Goal: Contribute content

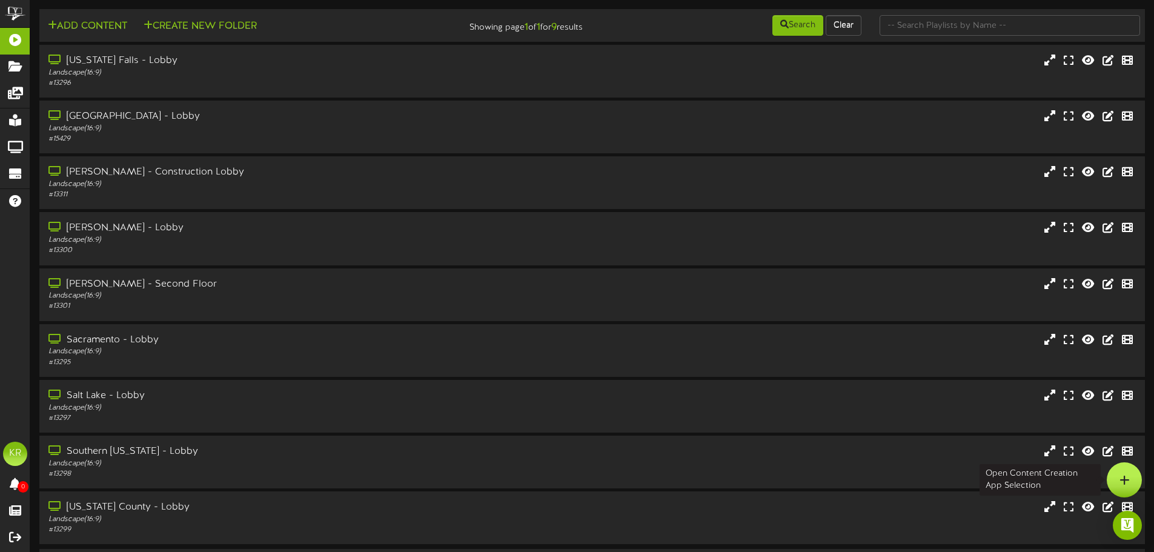
click at [1124, 481] on icon at bounding box center [1124, 479] width 10 height 11
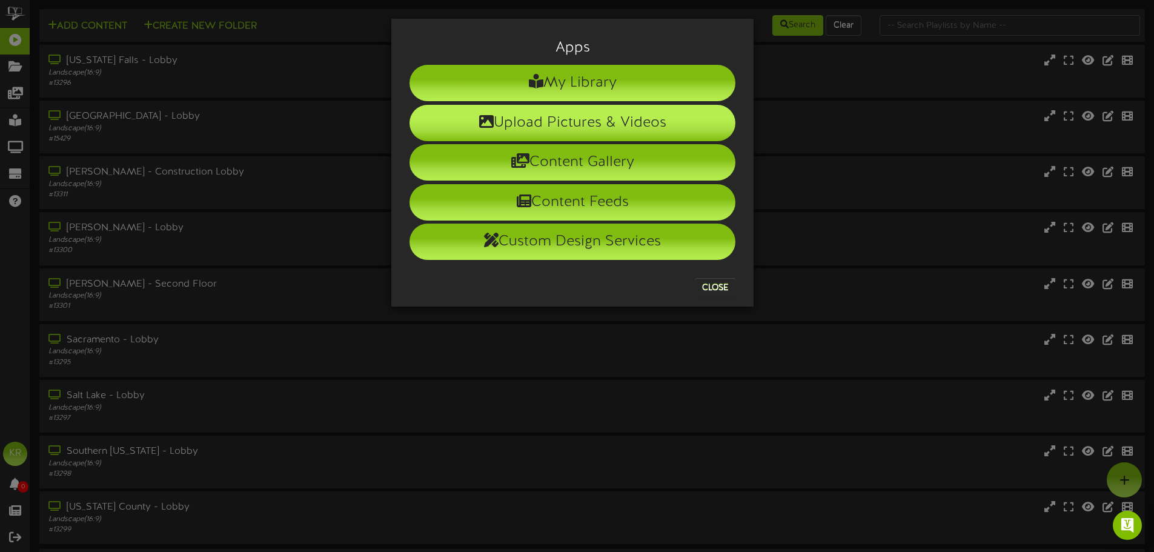
click at [548, 105] on li "Upload Pictures & Videos" at bounding box center [572, 123] width 326 height 36
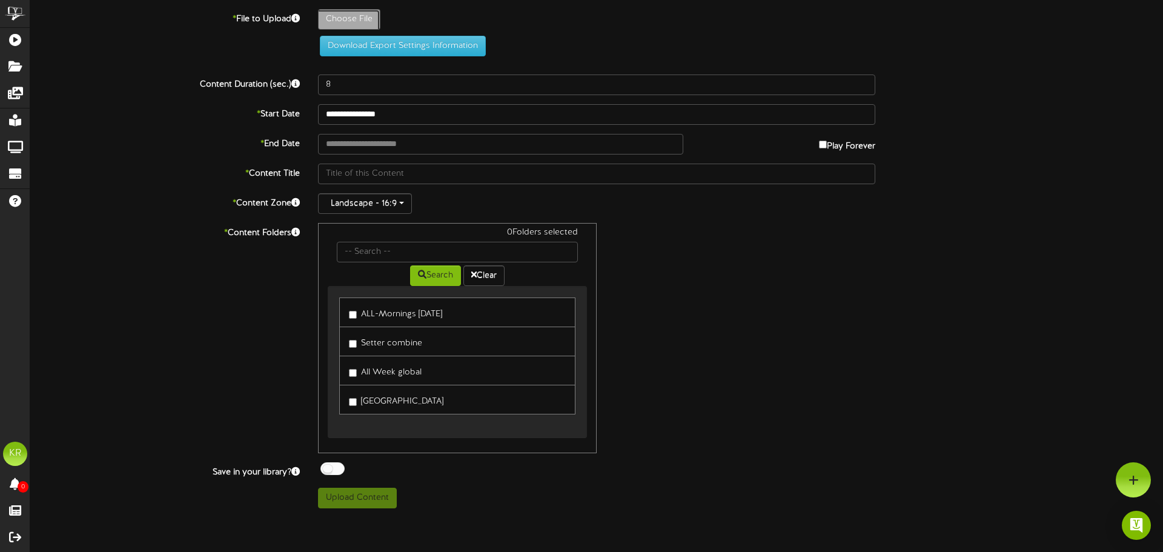
type input "**********"
type input "INSTALLS10-14"
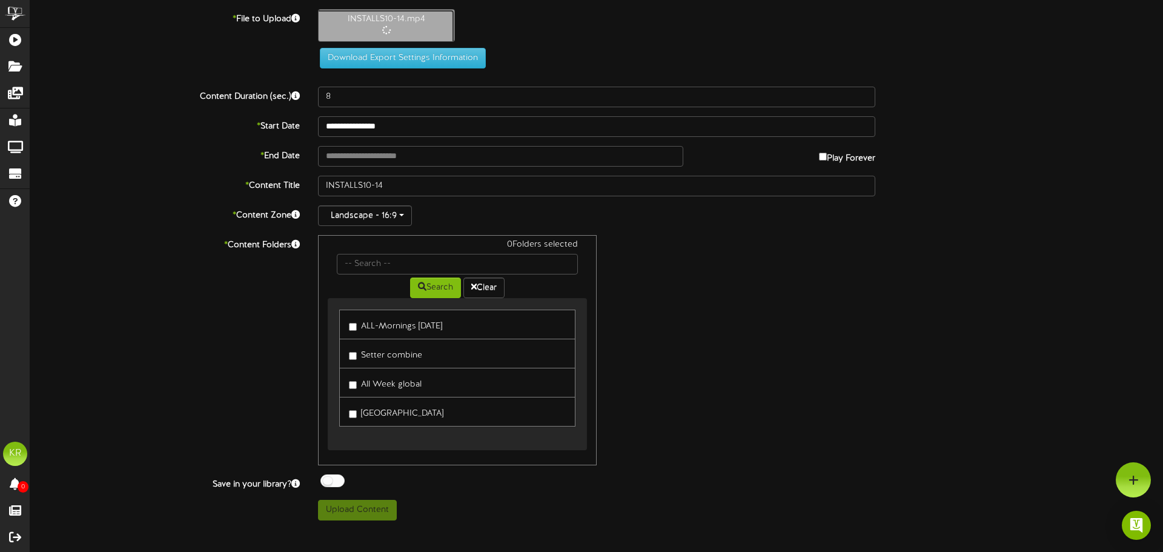
type input "10"
click at [383, 150] on input "text" at bounding box center [500, 156] width 365 height 21
type input "**********"
click at [352, 331] on label "ALL-Mornings Monday" at bounding box center [395, 324] width 93 height 16
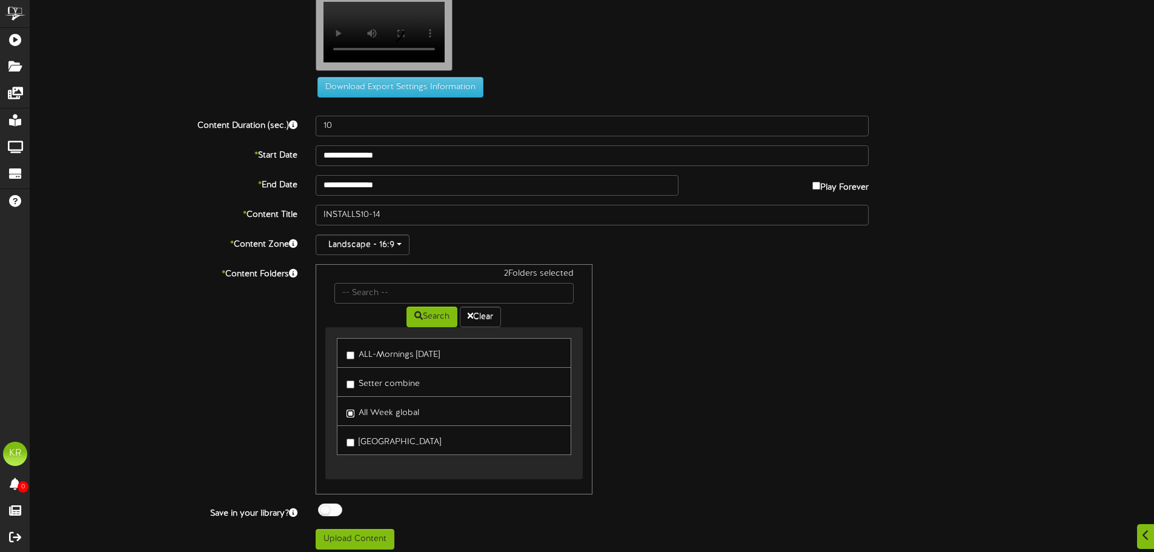
scroll to position [37, 0]
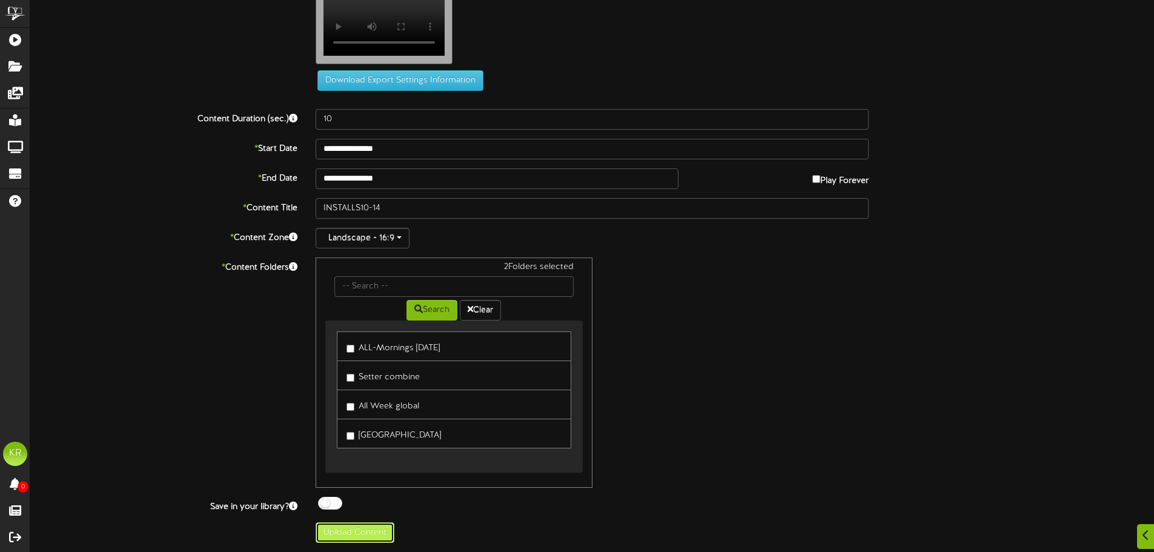
click at [351, 527] on button "Upload Content" at bounding box center [355, 532] width 79 height 21
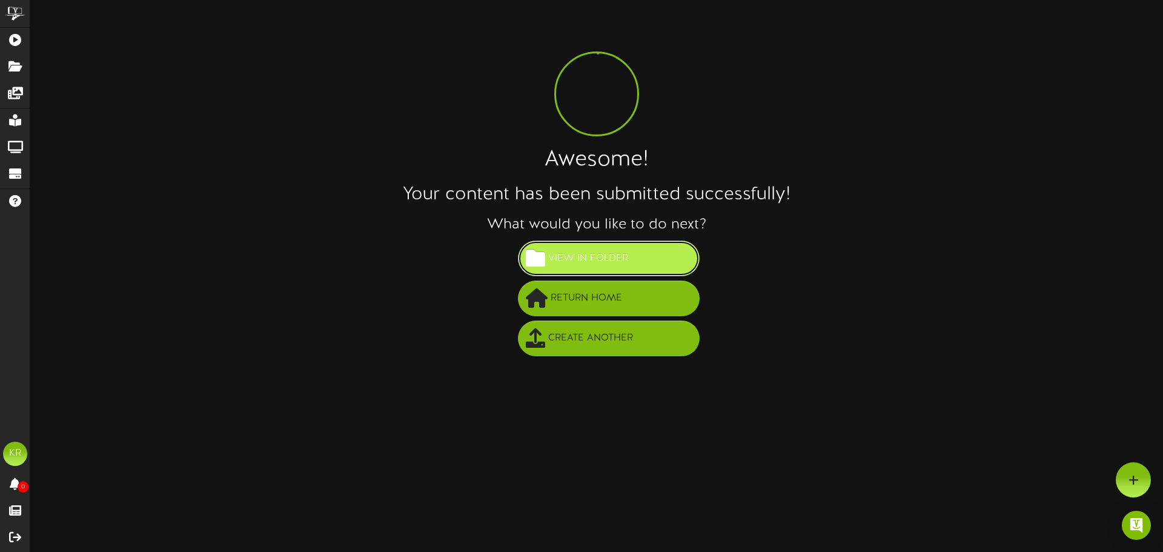
click at [619, 254] on span "View in Folder" at bounding box center [588, 258] width 86 height 20
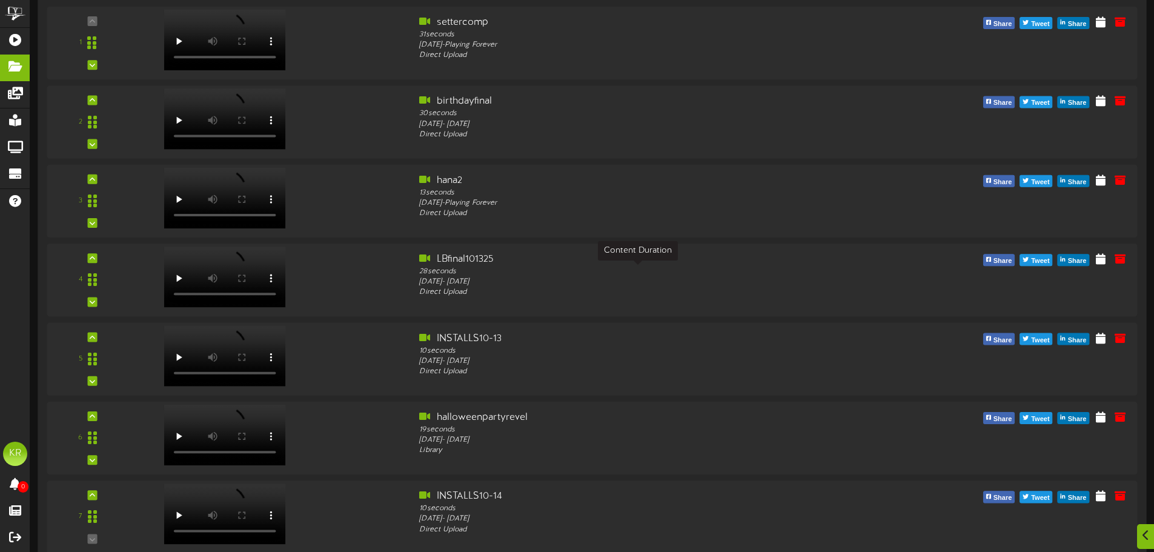
scroll to position [182, 0]
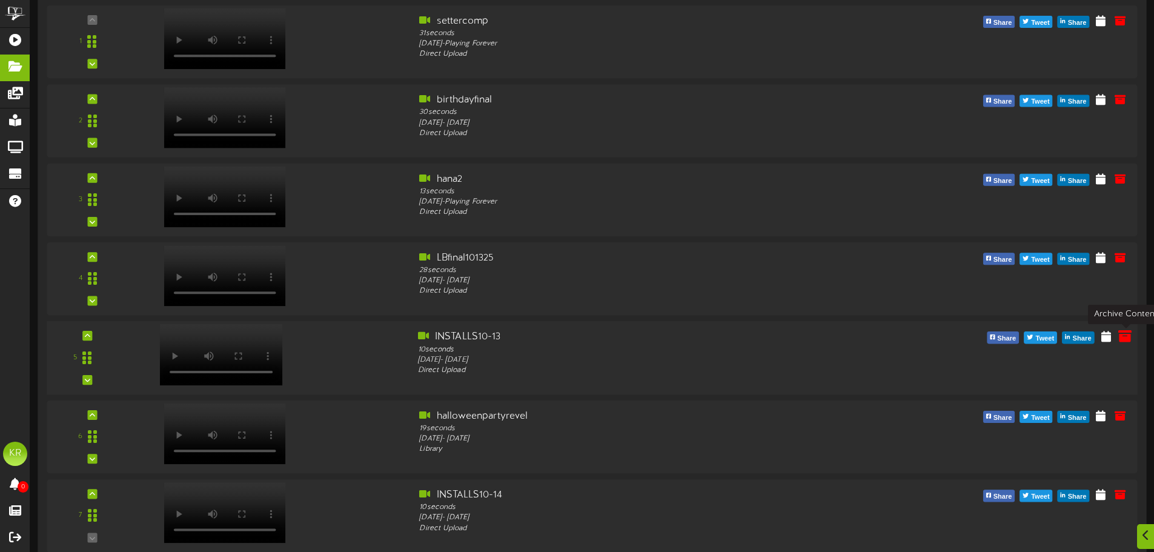
click at [1121, 339] on icon at bounding box center [1124, 336] width 13 height 13
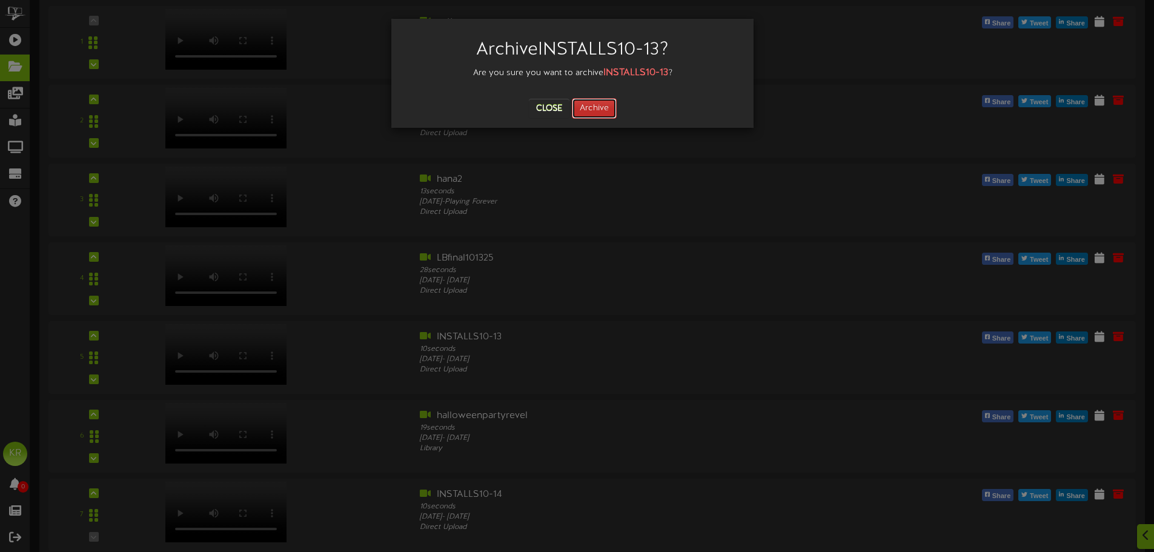
click at [601, 104] on button "Archive" at bounding box center [594, 108] width 45 height 21
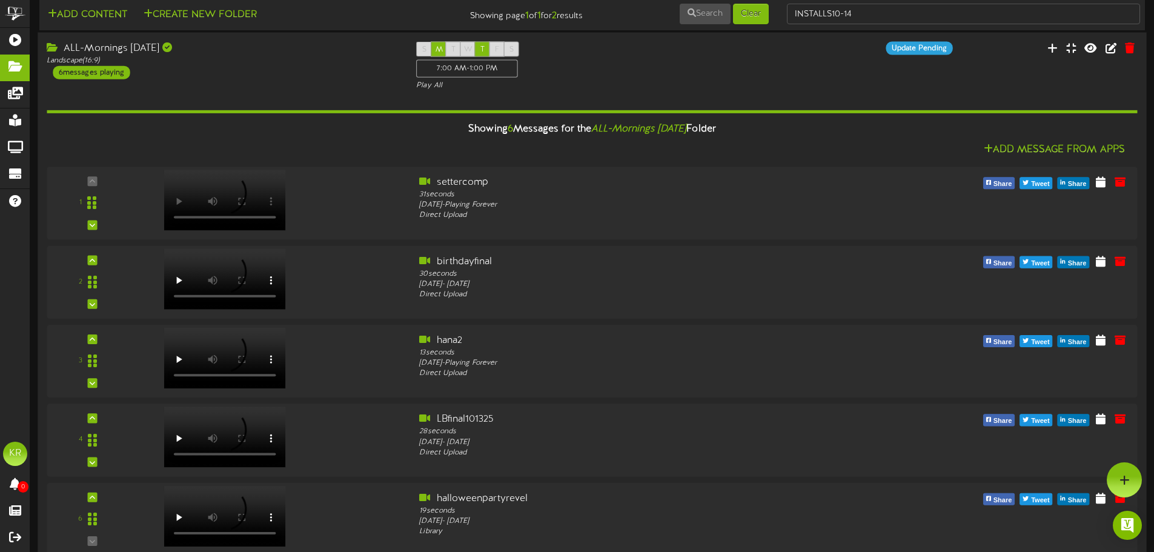
scroll to position [0, 0]
